Goal: Information Seeking & Learning: Find specific fact

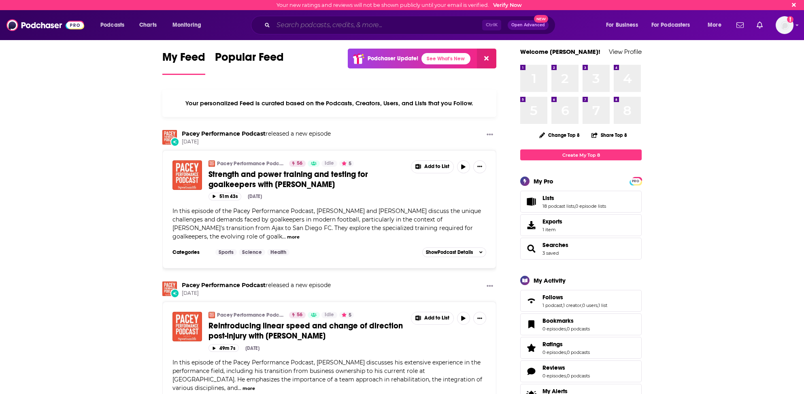
click at [286, 26] on input "Search podcasts, credits, & more..." at bounding box center [377, 25] width 209 height 13
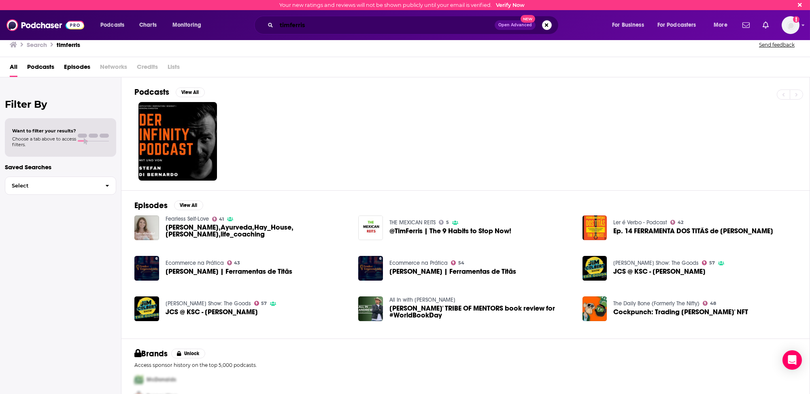
click at [290, 23] on input "timferris" at bounding box center [386, 25] width 218 height 13
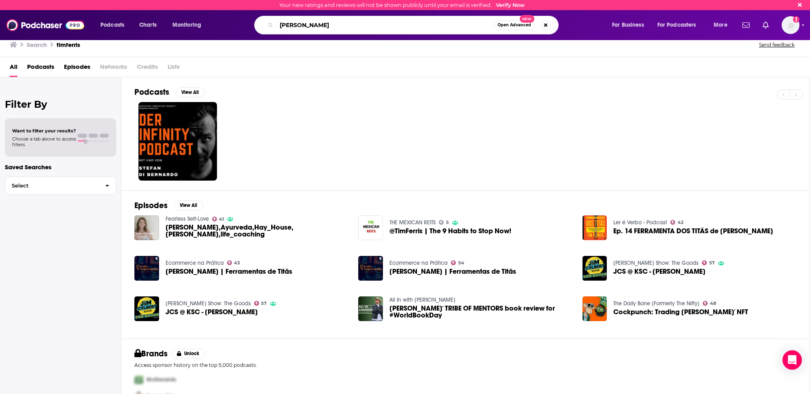
type input "tim ferris"
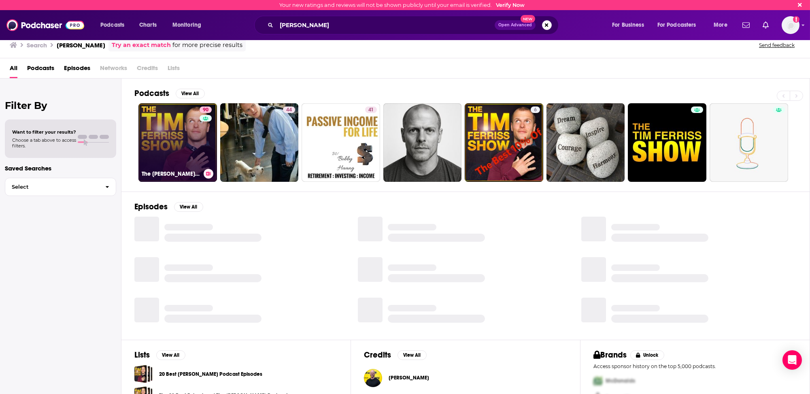
click at [173, 147] on link "90 The Tim Ferriss Show" at bounding box center [177, 142] width 79 height 79
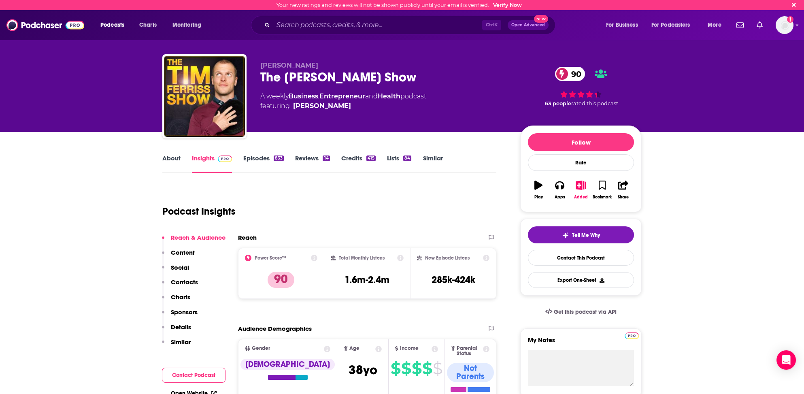
click at [182, 281] on p "Contacts" at bounding box center [184, 282] width 27 height 8
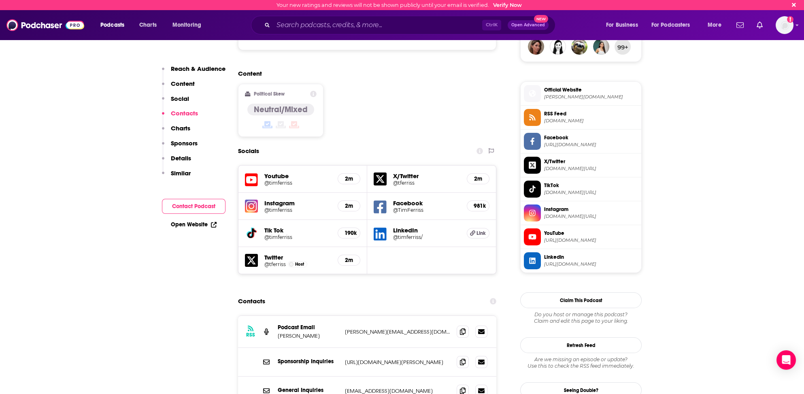
scroll to position [729, 0]
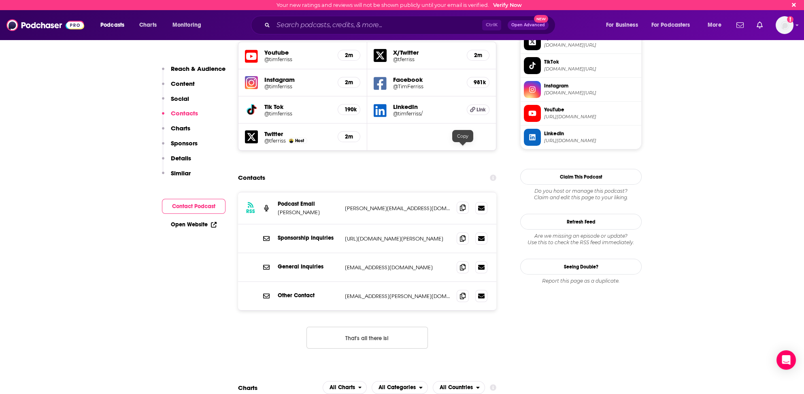
click at [464, 204] on icon at bounding box center [463, 207] width 6 height 6
click at [289, 23] on input "Search podcasts, credits, & more..." at bounding box center [377, 25] width 209 height 13
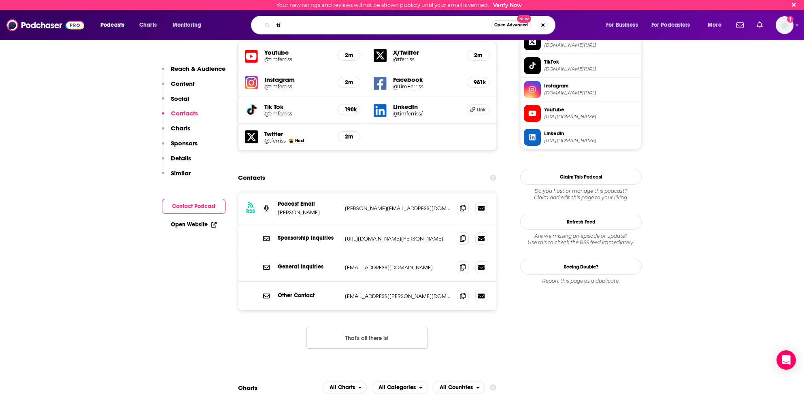
type input "t"
type input ""[PERSON_NAME]"+"[PERSON_NAME]""
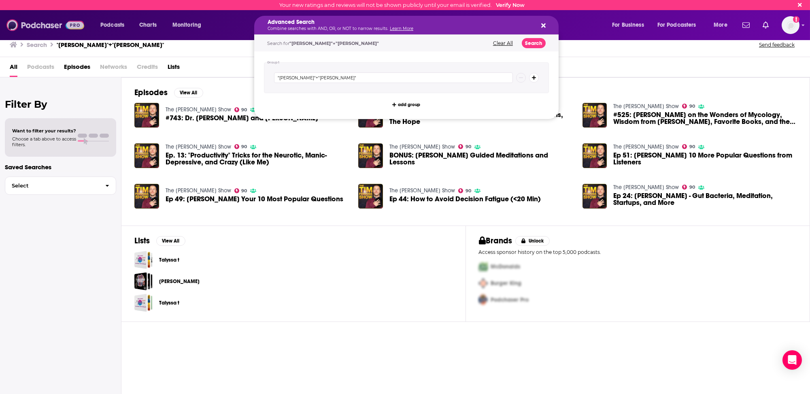
click at [13, 22] on img at bounding box center [45, 24] width 78 height 15
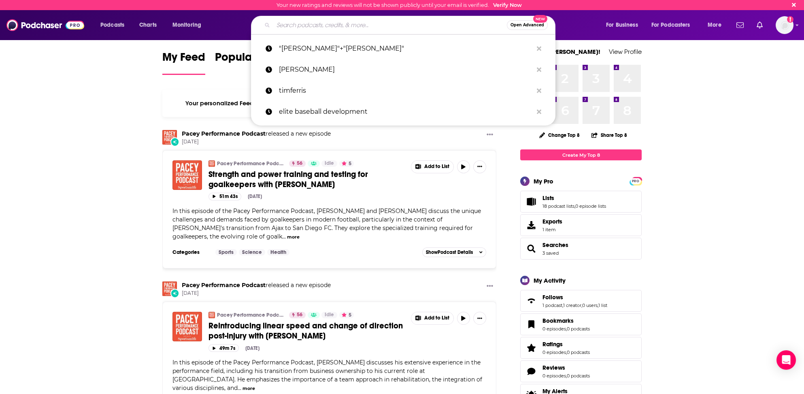
click at [282, 26] on input "Search podcasts, credits, & more..." at bounding box center [390, 25] width 234 height 13
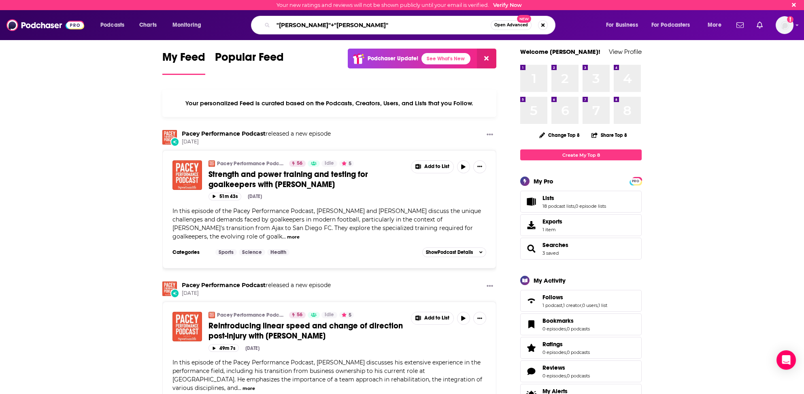
type input ""[PERSON_NAME]"+"[PERSON_NAME]""
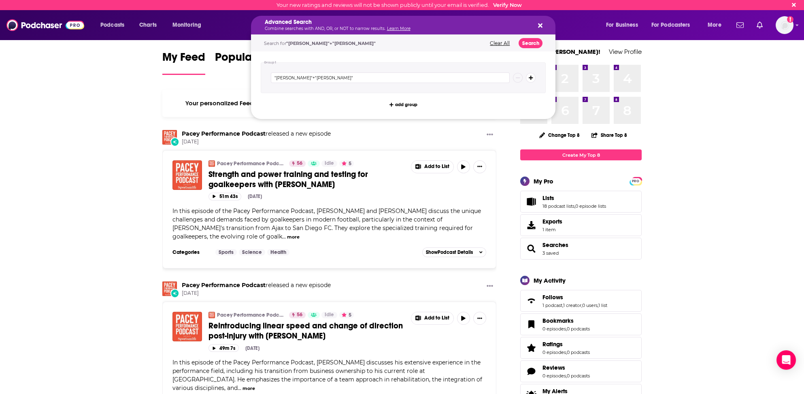
click at [540, 23] on icon "Search podcasts, credits, & more..." at bounding box center [540, 25] width 4 height 6
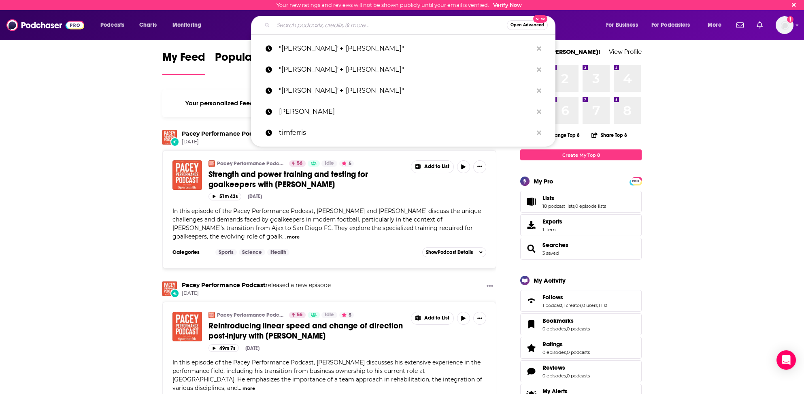
click at [327, 26] on input "Search podcasts, credits, & more..." at bounding box center [390, 25] width 234 height 13
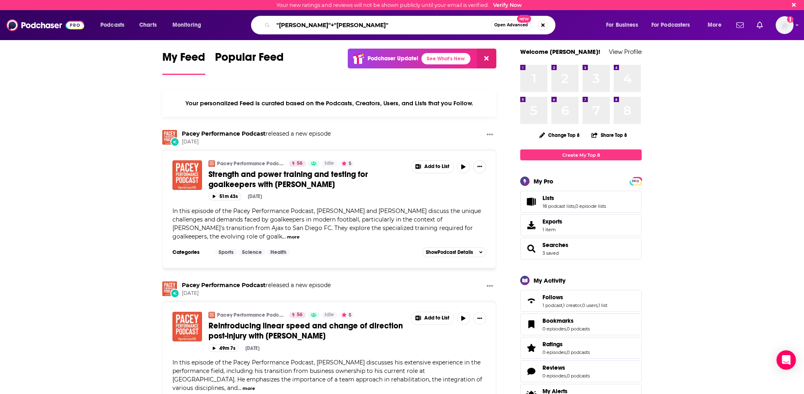
click at [292, 21] on input ""[PERSON_NAME]"+"[PERSON_NAME]"" at bounding box center [381, 25] width 217 height 13
type input ""[PERSON_NAME]"+"[PERSON_NAME]""
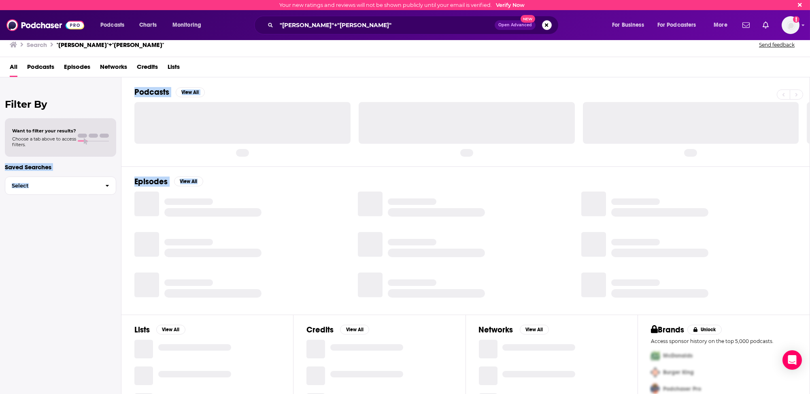
drag, startPoint x: 168, startPoint y: 190, endPoint x: 8, endPoint y: 23, distance: 231.4
click at [97, 103] on div "Filter By Want to filter your results? Choose a tab above to access filters. Sa…" at bounding box center [405, 274] width 810 height 394
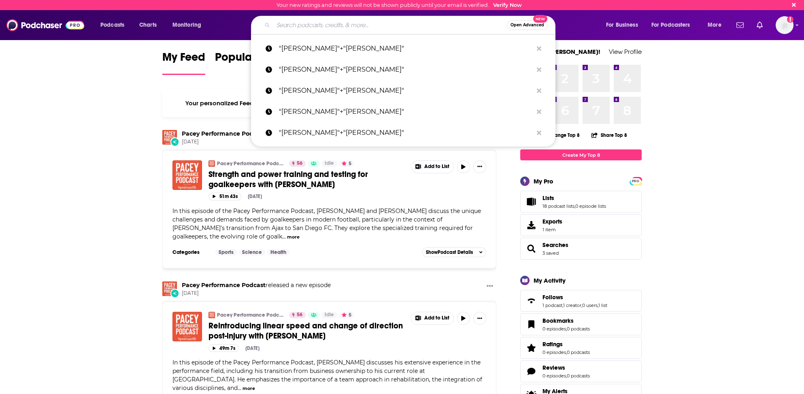
click at [317, 27] on input "Search podcasts, credits, & more..." at bounding box center [390, 25] width 234 height 13
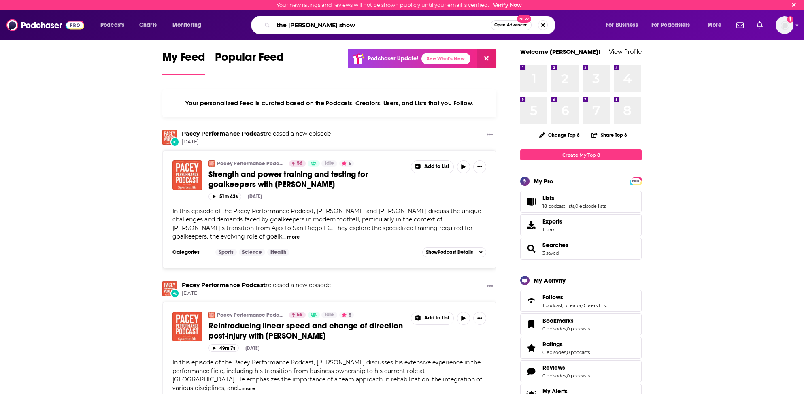
type input "the [PERSON_NAME] show"
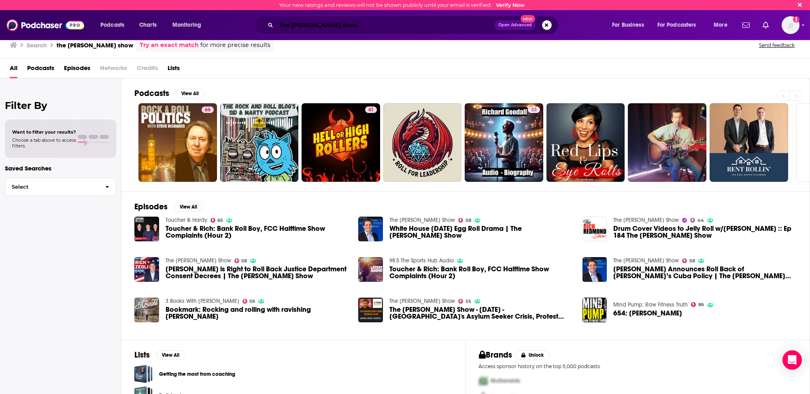
click at [296, 24] on input "the [PERSON_NAME] show" at bounding box center [386, 25] width 218 height 13
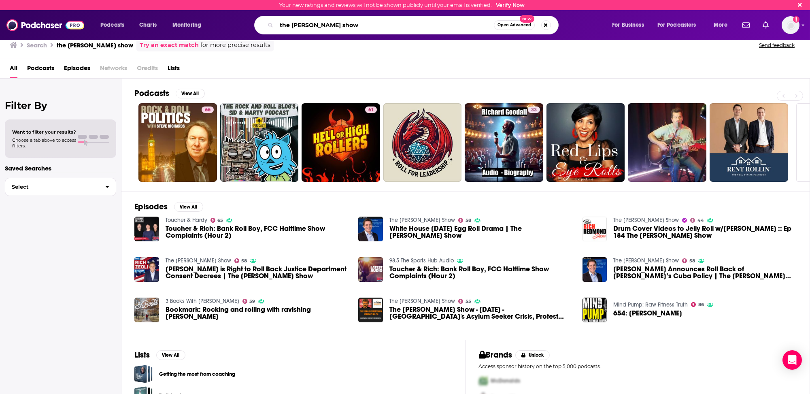
click at [296, 24] on input "the [PERSON_NAME] show" at bounding box center [385, 25] width 217 height 13
type input "[PERSON_NAME]"
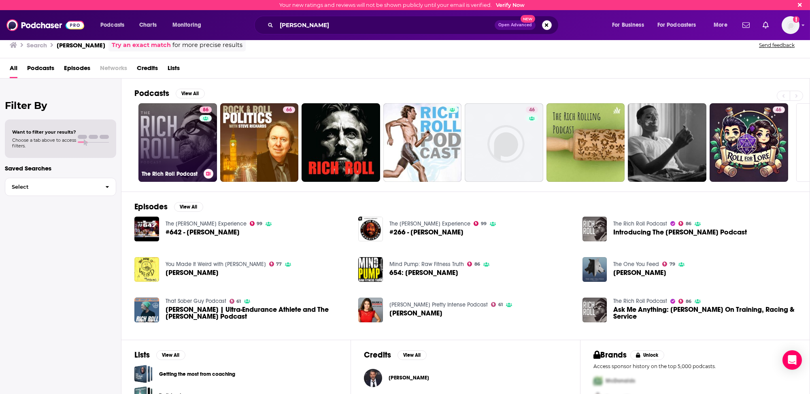
click at [156, 159] on link "86 The [PERSON_NAME] Podcast" at bounding box center [177, 142] width 79 height 79
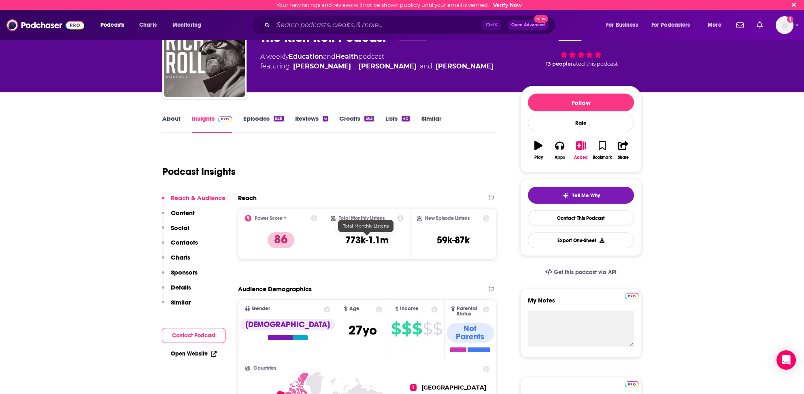
scroll to position [40, 0]
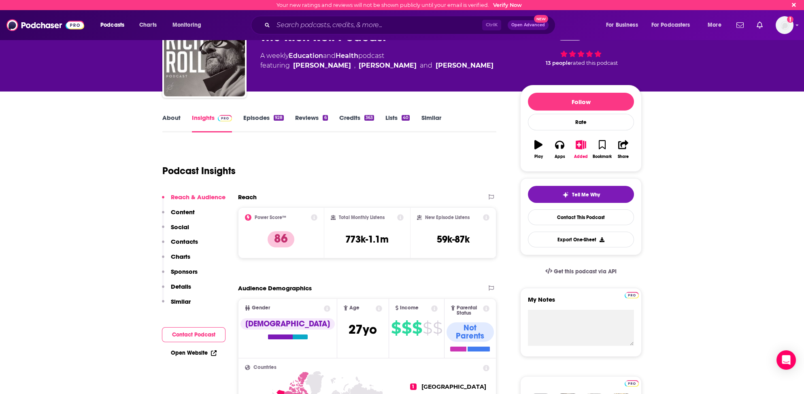
click at [194, 240] on p "Contacts" at bounding box center [184, 242] width 27 height 8
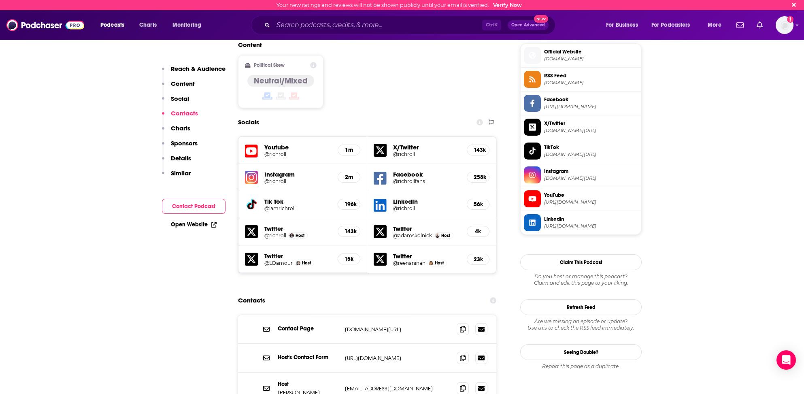
scroll to position [767, 0]
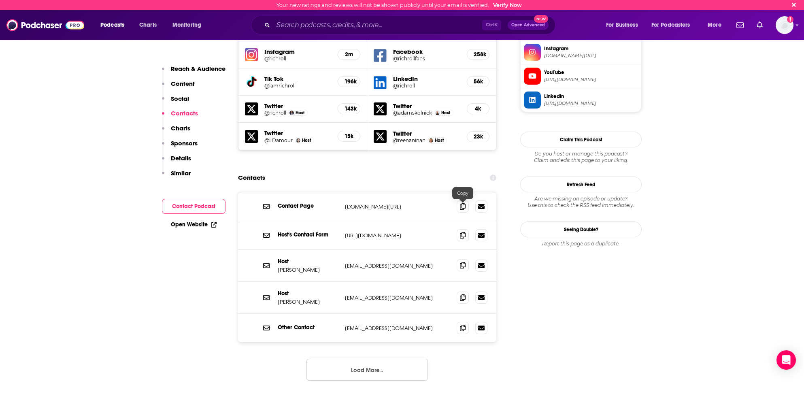
click at [462, 262] on icon at bounding box center [463, 265] width 6 height 6
